Goal: Task Accomplishment & Management: Manage account settings

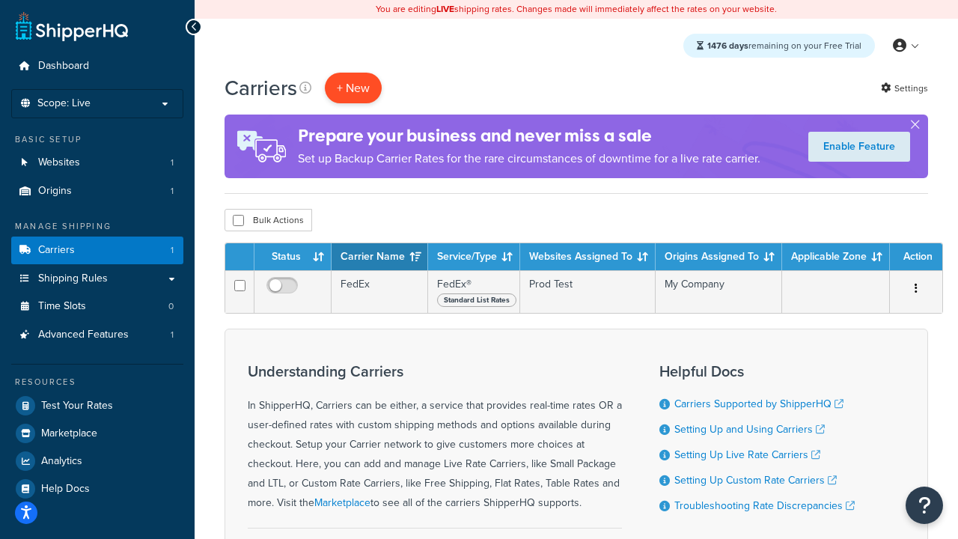
click at [353, 88] on button "+ New" at bounding box center [353, 88] width 57 height 31
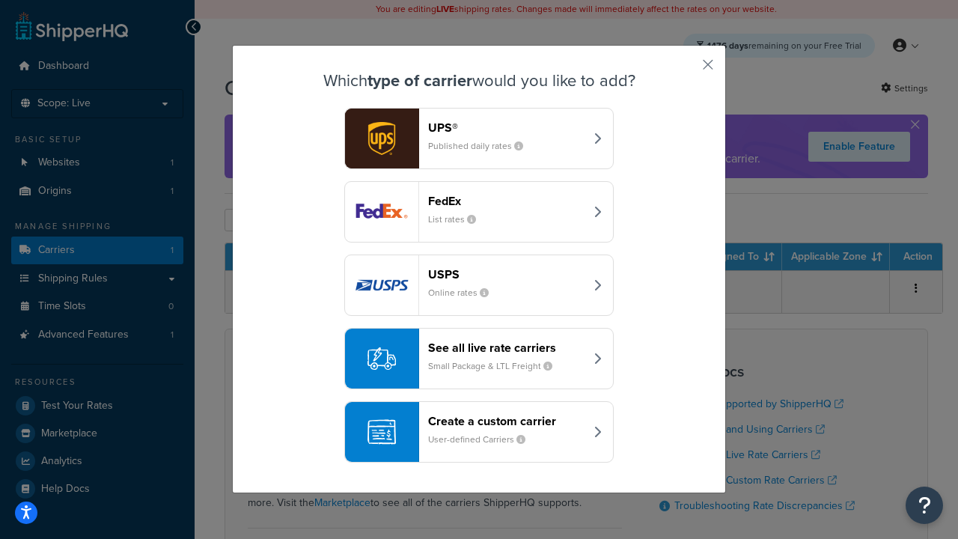
click at [479, 212] on div "FedEx List rates" at bounding box center [506, 212] width 156 height 36
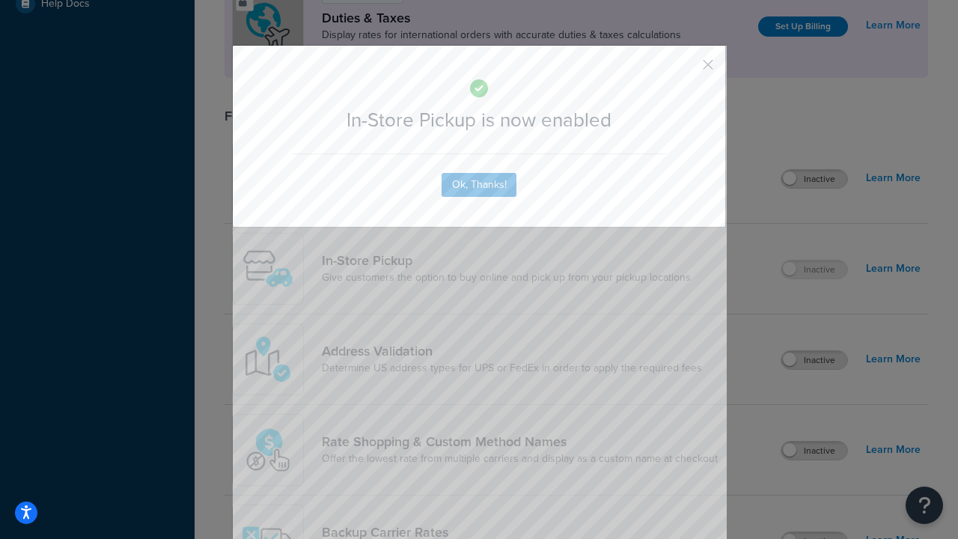
click at [686, 70] on button "button" at bounding box center [686, 70] width 4 height 4
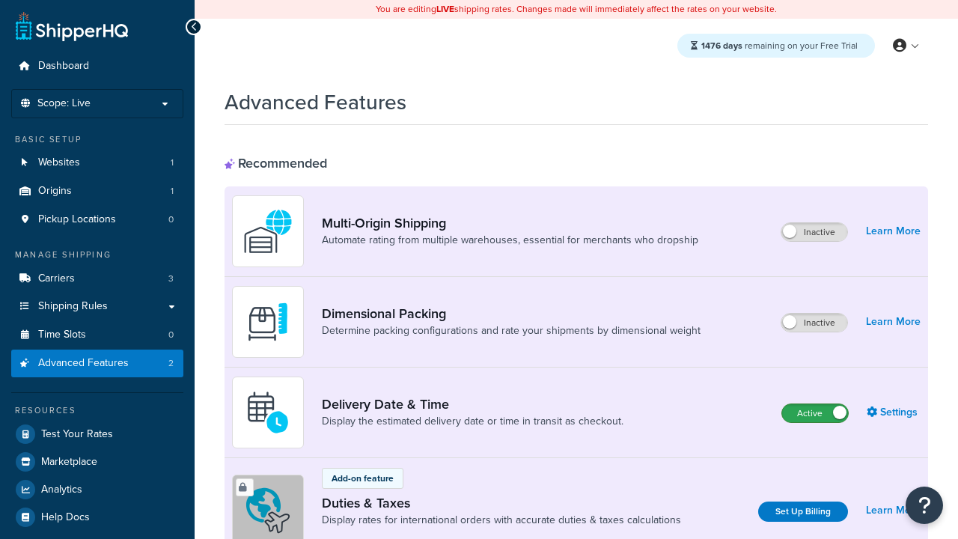
click at [815, 413] on label "Active" at bounding box center [815, 413] width 66 height 18
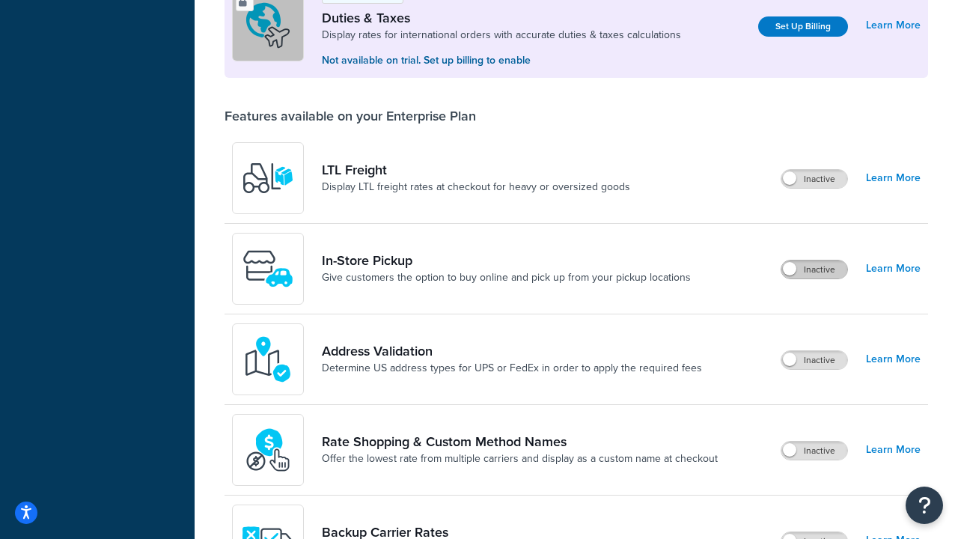
scroll to position [457, 0]
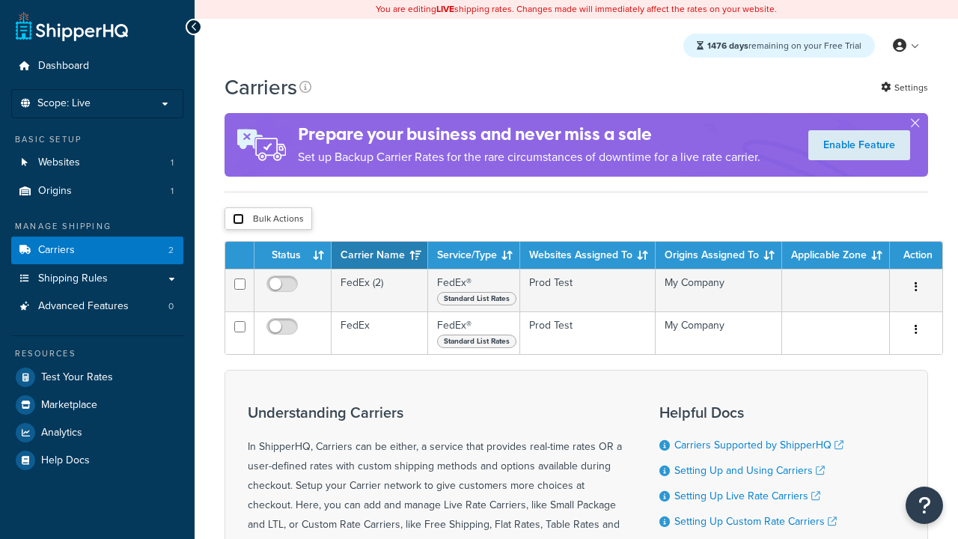
click at [238, 219] on input "checkbox" at bounding box center [238, 218] width 11 height 11
checkbox input "true"
click at [0, 0] on button "Delete" at bounding box center [0, 0] width 0 height 0
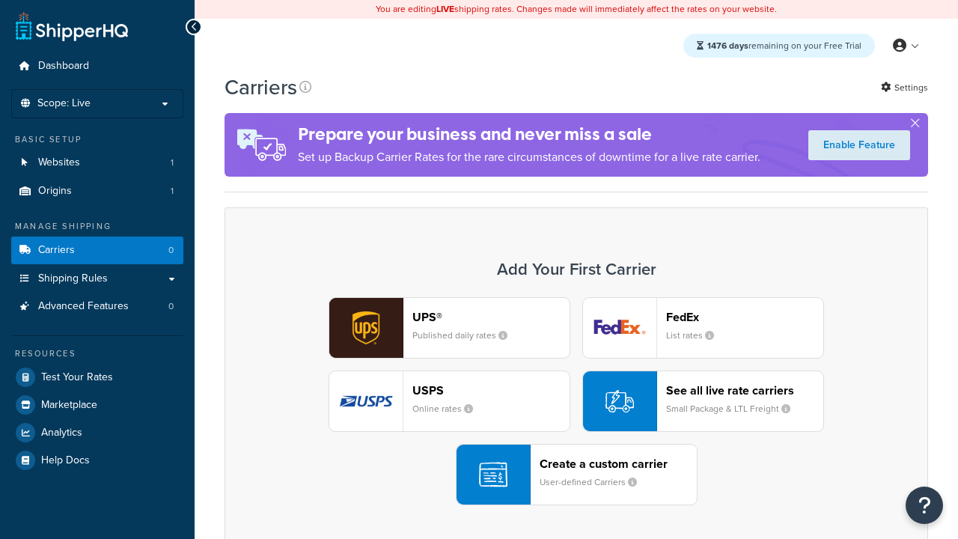
click at [576, 401] on div "UPS® Published daily rates FedEx List rates USPS Online rates See all live rate…" at bounding box center [576, 401] width 672 height 208
click at [745, 317] on header "FedEx" at bounding box center [744, 317] width 157 height 14
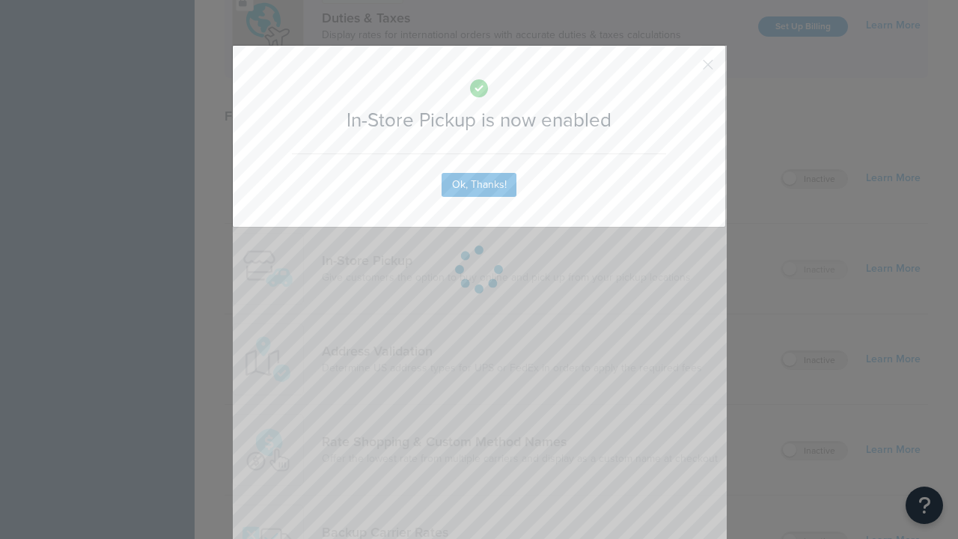
click at [686, 70] on button "button" at bounding box center [686, 70] width 4 height 4
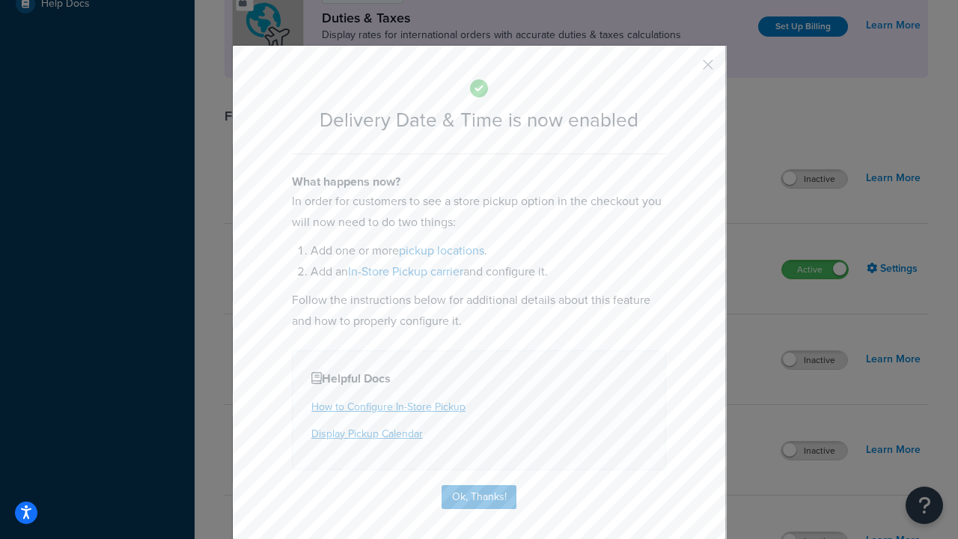
scroll to position [144, 0]
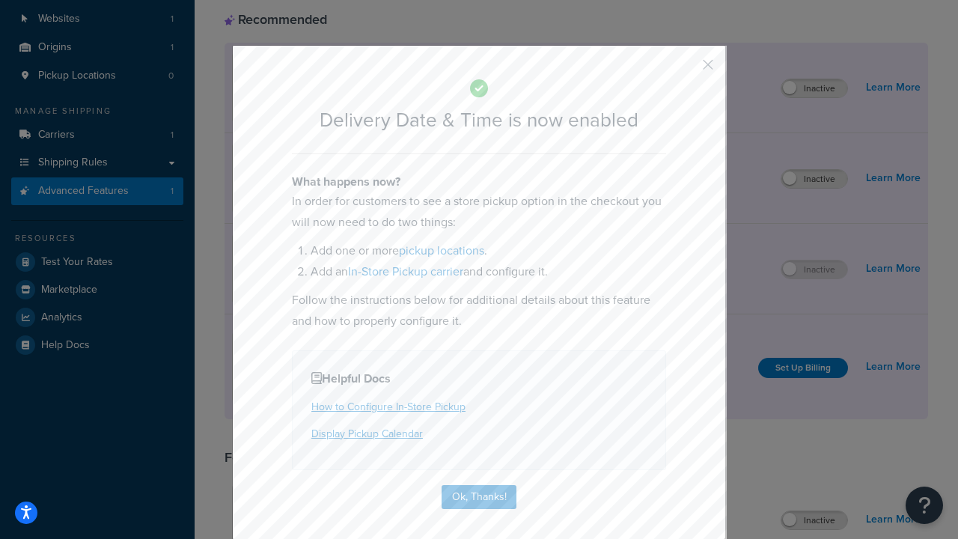
click at [686, 70] on button "button" at bounding box center [686, 70] width 4 height 4
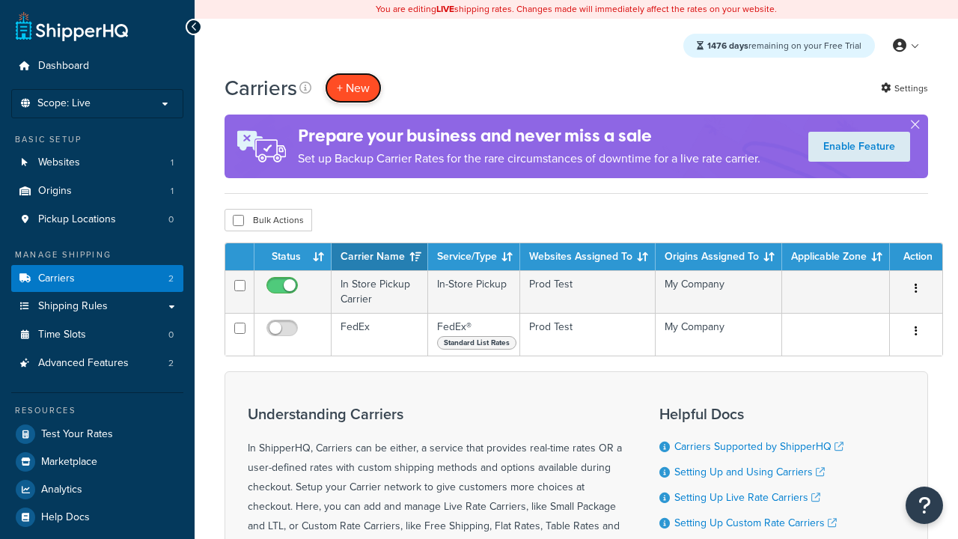
click at [353, 88] on button "+ New" at bounding box center [353, 88] width 57 height 31
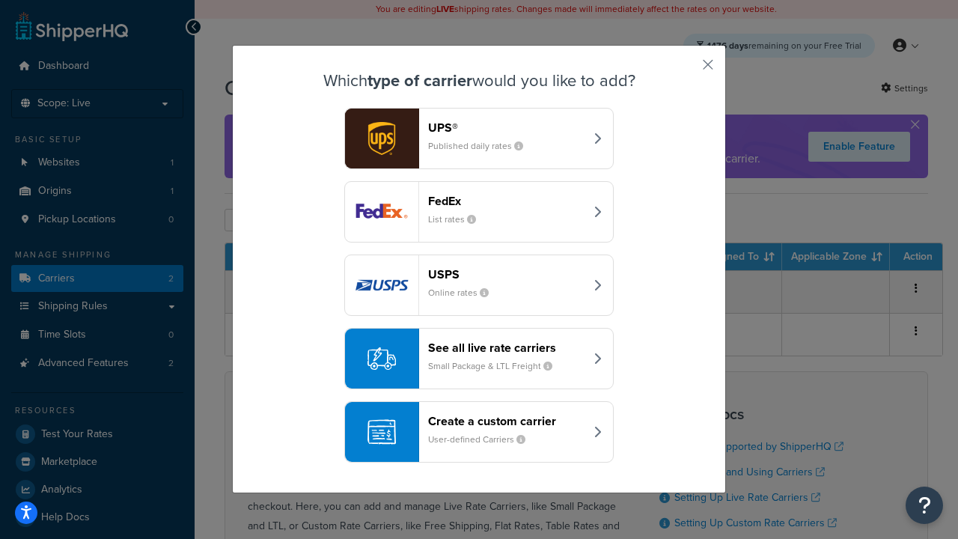
click at [479, 432] on div "Create a custom carrier User-defined Carriers" at bounding box center [506, 432] width 156 height 36
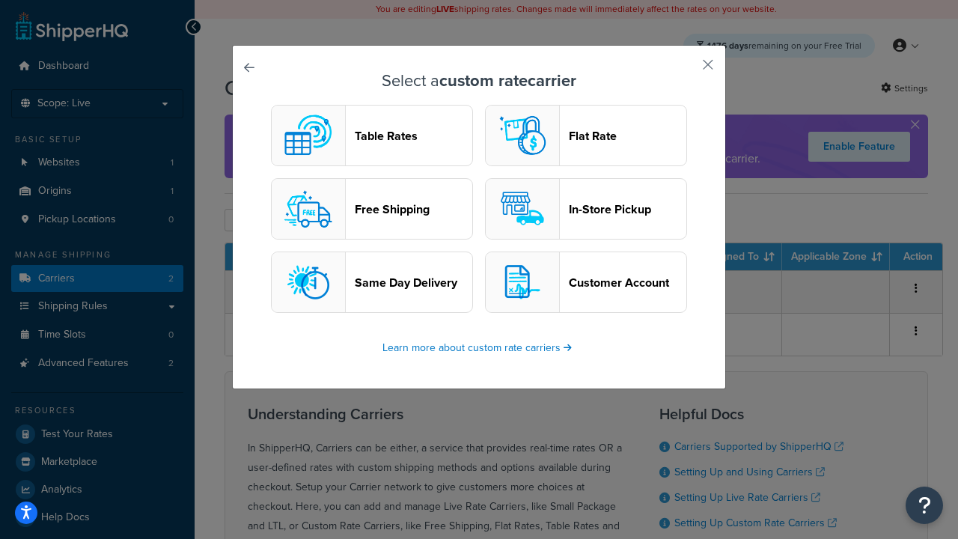
click at [586, 209] on header "In-Store Pickup" at bounding box center [628, 209] width 118 height 14
